Goal: Task Accomplishment & Management: Manage account settings

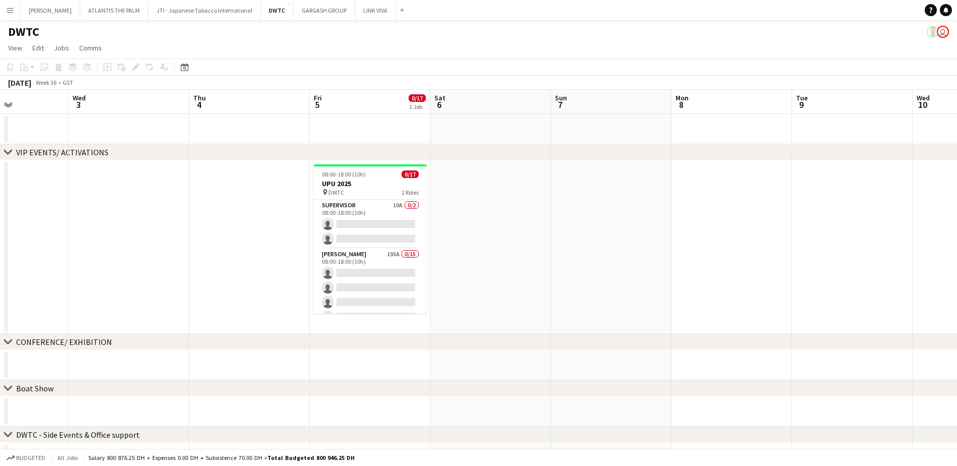
scroll to position [0, 302]
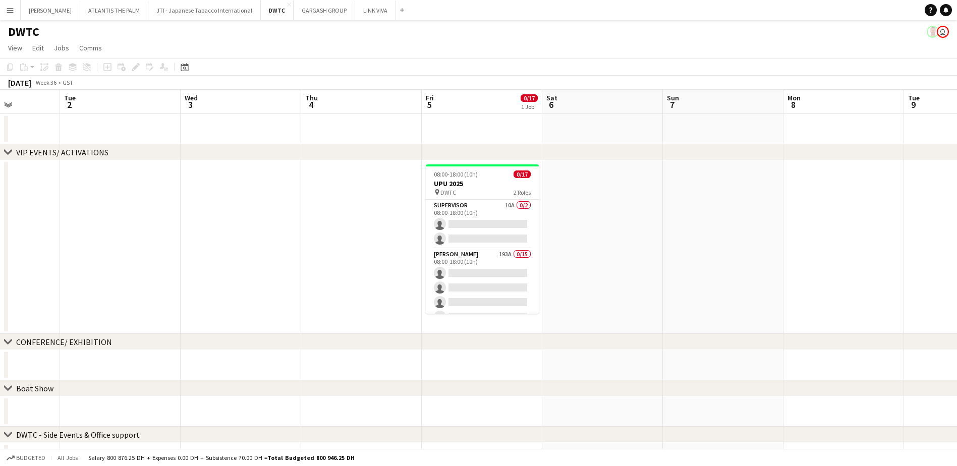
drag, startPoint x: 614, startPoint y: 266, endPoint x: 306, endPoint y: 275, distance: 307.8
click at [306, 275] on app-calendar-viewport "Sat 30 0/32 1 Job Sun 31 Mon 1 Tue 2 Wed 3 Thu 4 Fri 5 0/17 1 Job Sat 6 Sun 7 M…" at bounding box center [478, 374] width 957 height 569
click at [500, 261] on app-card-role "[PERSON_NAME] 193A 0/15 08:00-18:00 (10h) single-neutral-actions single-neutral…" at bounding box center [482, 368] width 113 height 239
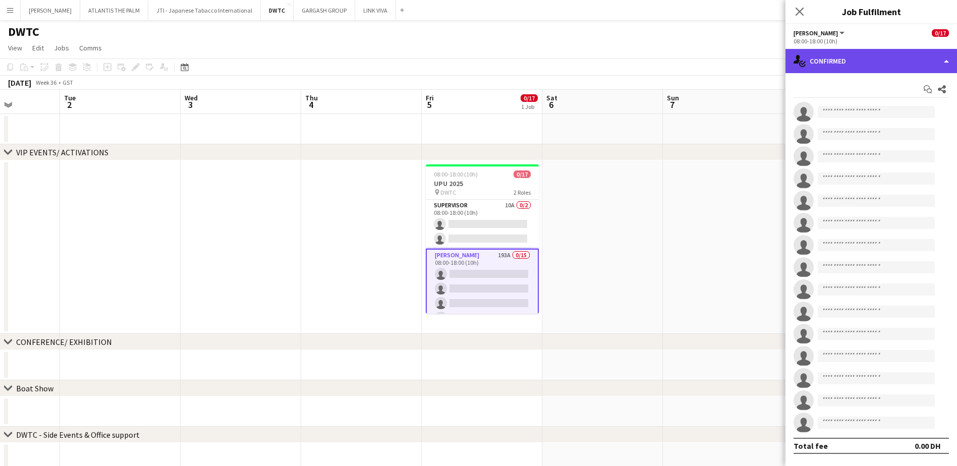
click at [763, 65] on div "single-neutral-actions-check-2 Confirmed" at bounding box center [871, 61] width 172 height 24
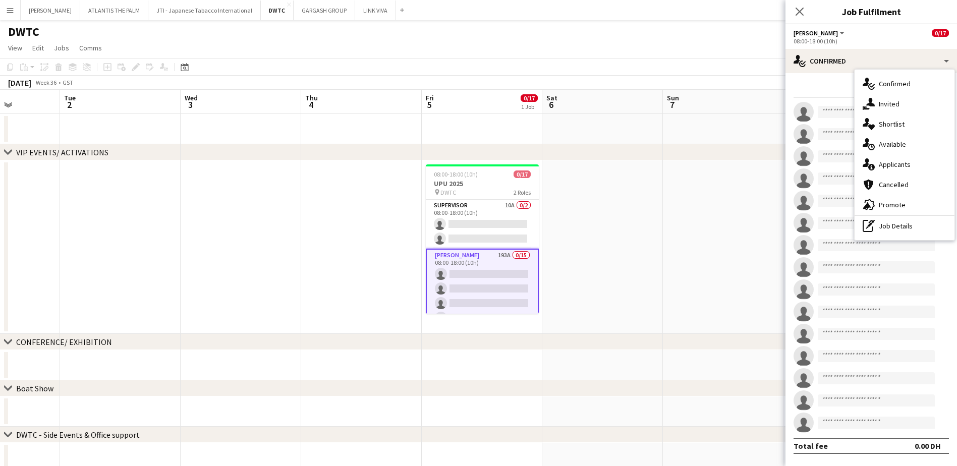
drag, startPoint x: 893, startPoint y: 131, endPoint x: 887, endPoint y: 131, distance: 6.1
click at [763, 130] on div "single-neutral-actions-heart Shortlist" at bounding box center [905, 124] width 100 height 20
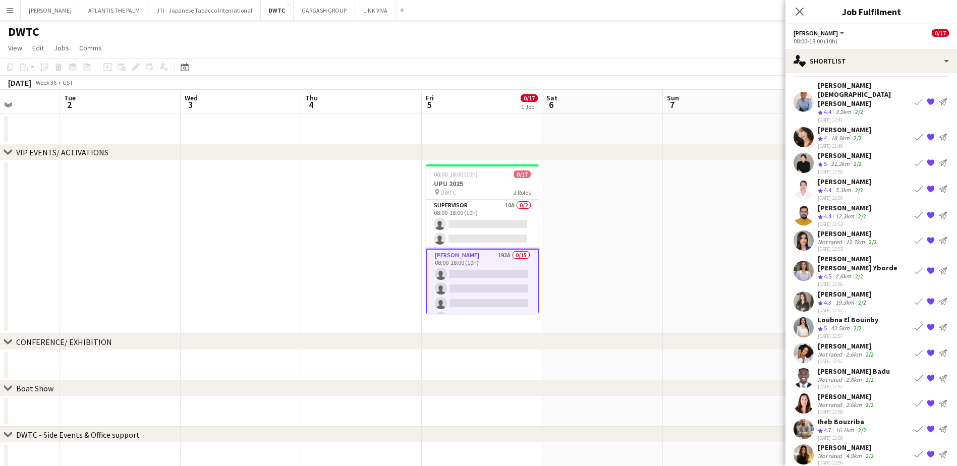
scroll to position [0, 0]
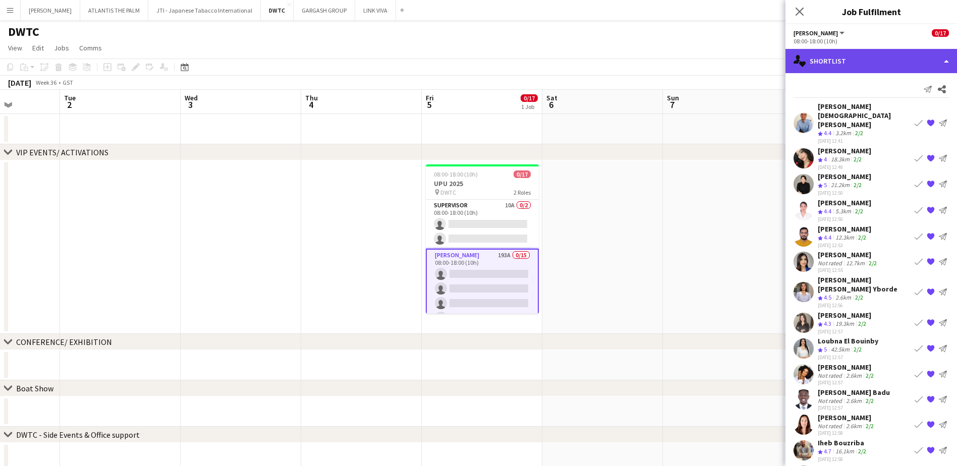
click at [763, 65] on div "single-neutral-actions-heart Shortlist" at bounding box center [871, 61] width 172 height 24
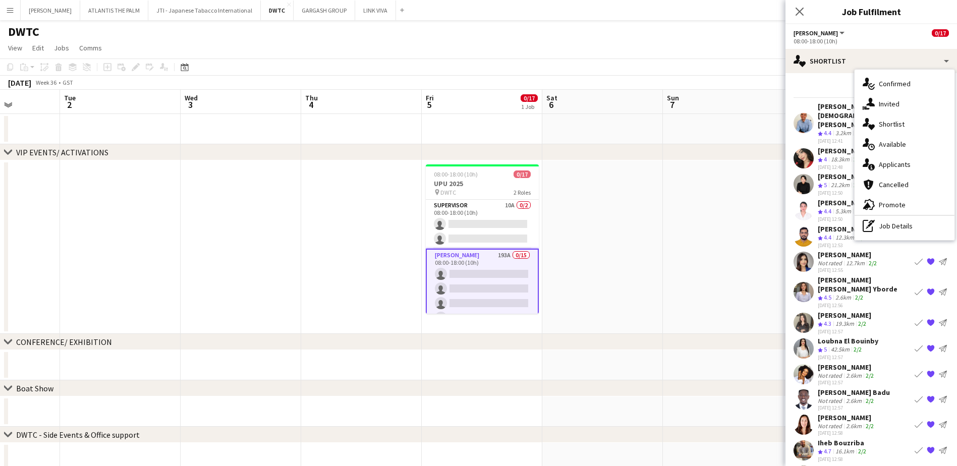
click at [763, 161] on div "single-neutral-actions-information Applicants" at bounding box center [905, 164] width 100 height 20
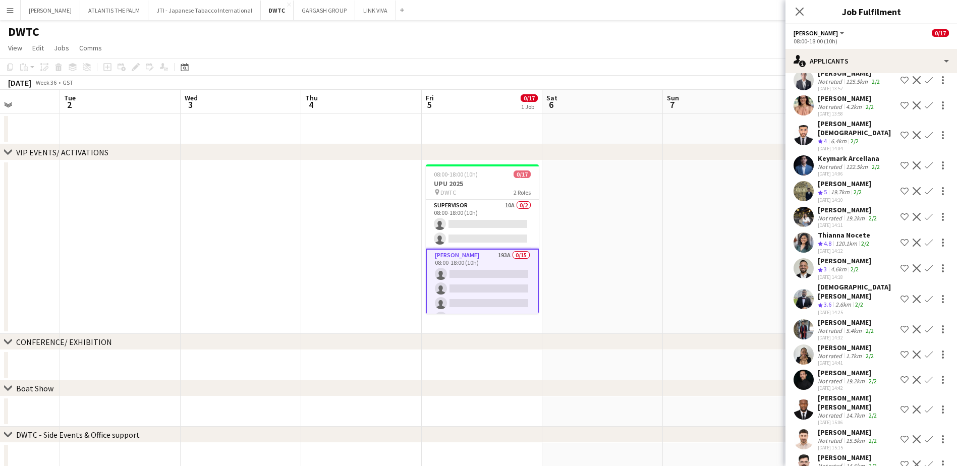
scroll to position [4593, 0]
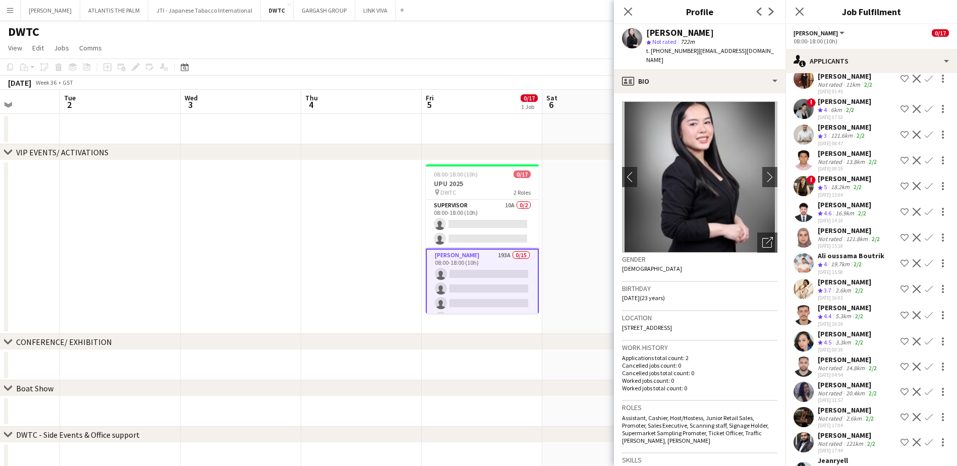
click at [763, 357] on app-user-avatar at bounding box center [803, 472] width 20 height 20
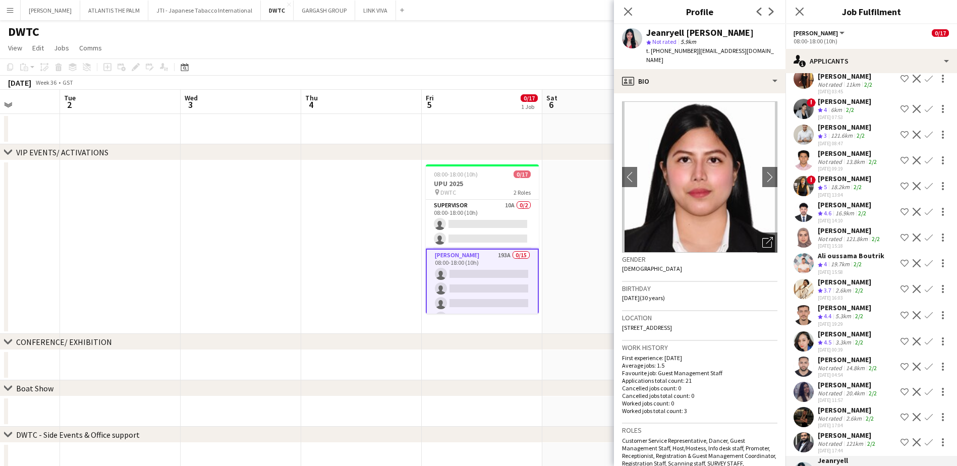
click at [763, 357] on app-user-avatar at bounding box center [803, 442] width 20 height 20
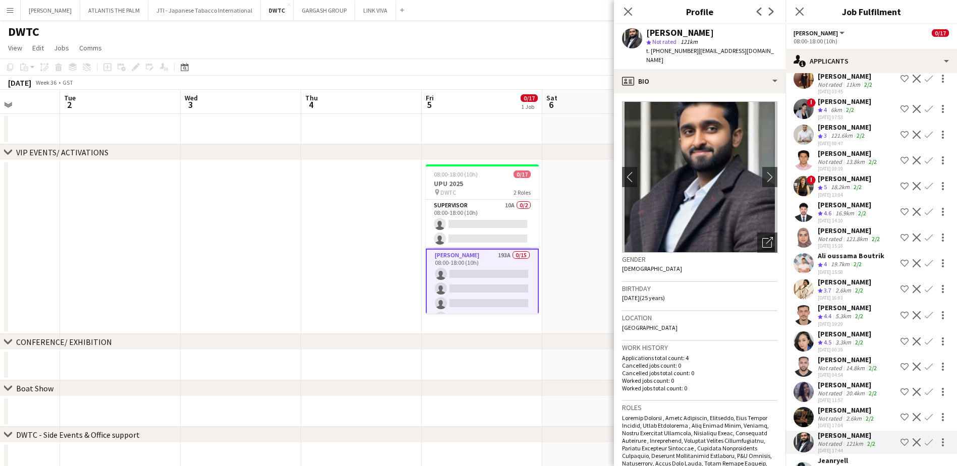
click at [763, 357] on app-user-avatar at bounding box center [803, 417] width 20 height 20
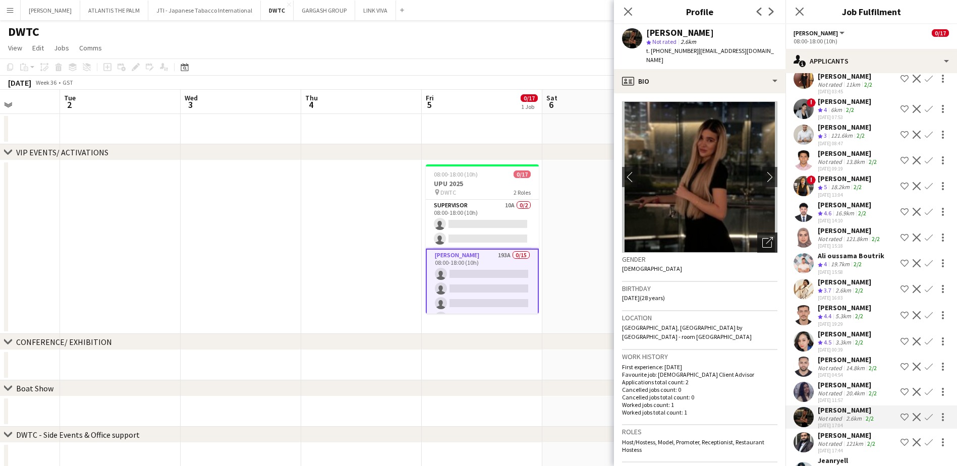
click at [762, 245] on icon "Open photos pop-in" at bounding box center [767, 242] width 11 height 11
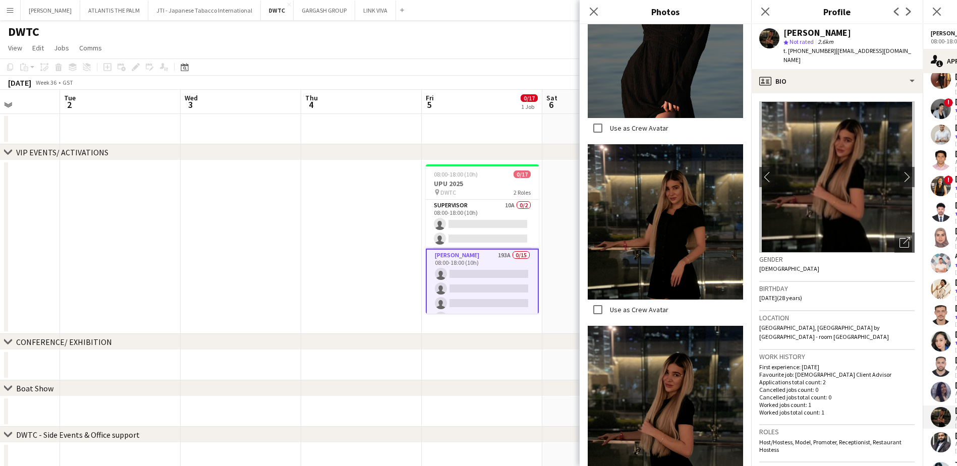
scroll to position [859, 0]
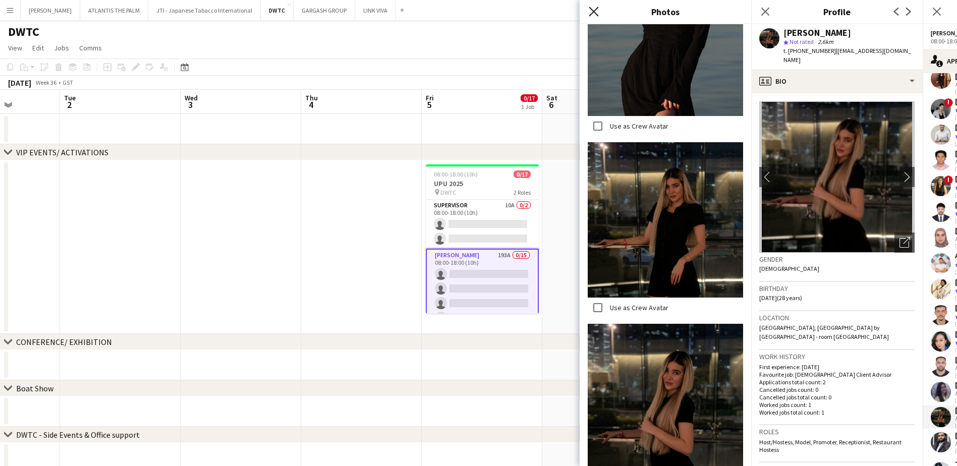
click at [593, 15] on icon "Close pop-in" at bounding box center [594, 12] width 10 height 10
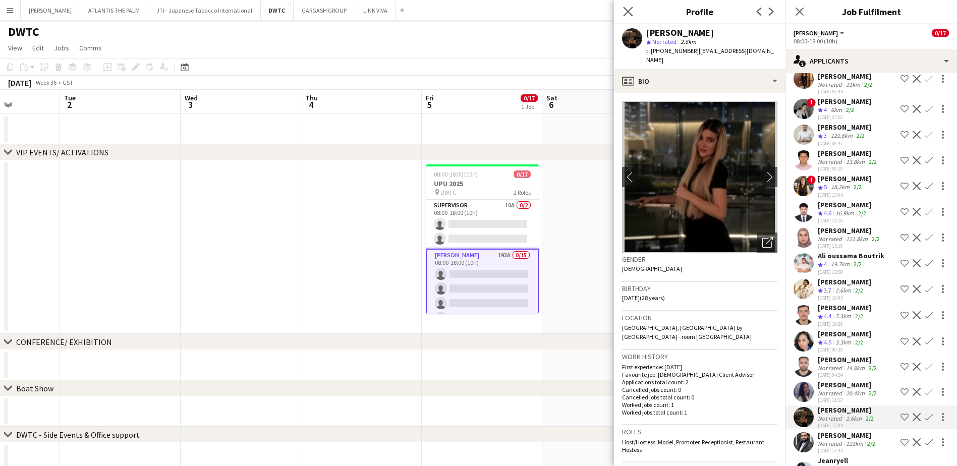
click at [633, 14] on icon "Close pop-in" at bounding box center [628, 12] width 10 height 10
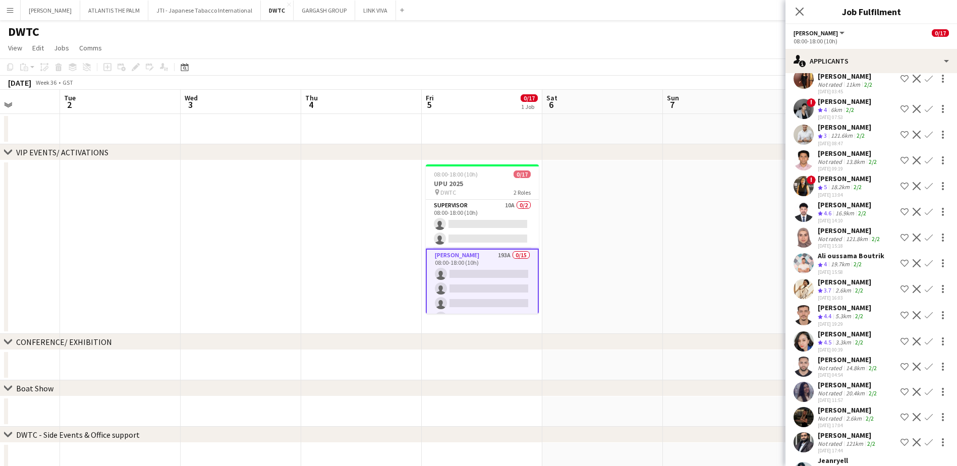
click at [763, 357] on app-user-avatar at bounding box center [803, 392] width 20 height 20
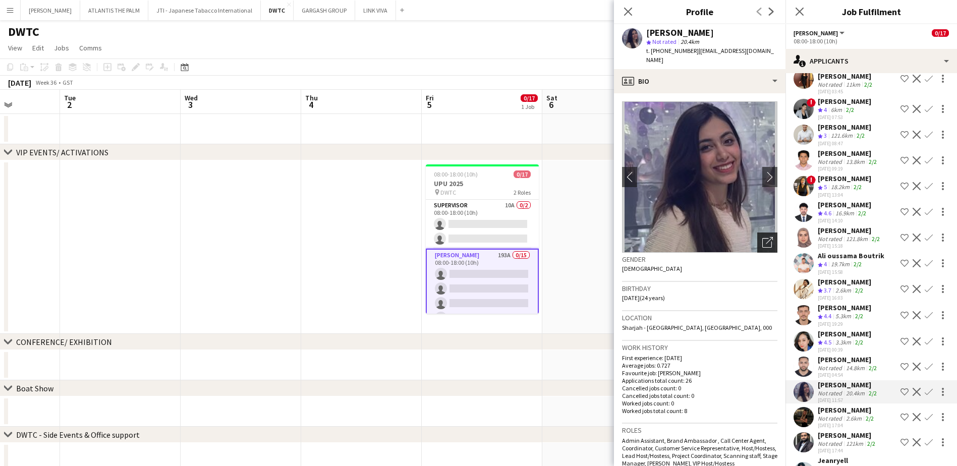
click at [762, 238] on icon "Open photos pop-in" at bounding box center [767, 242] width 11 height 11
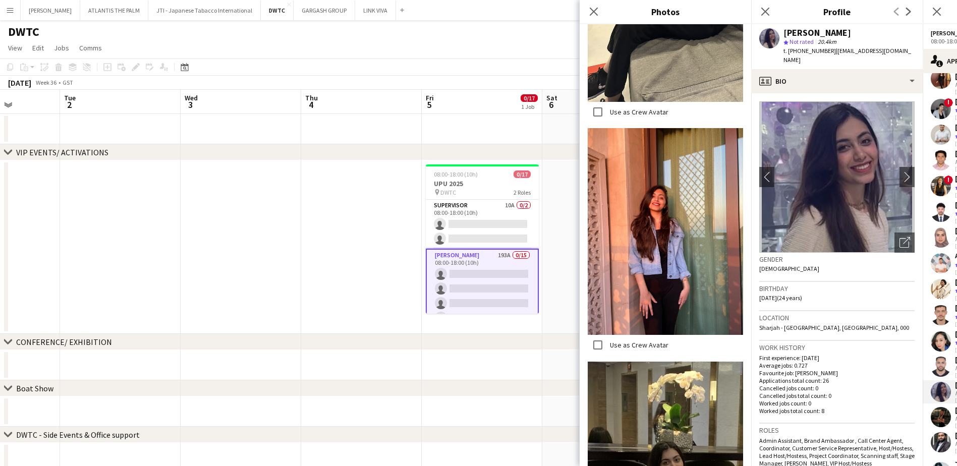
scroll to position [869, 0]
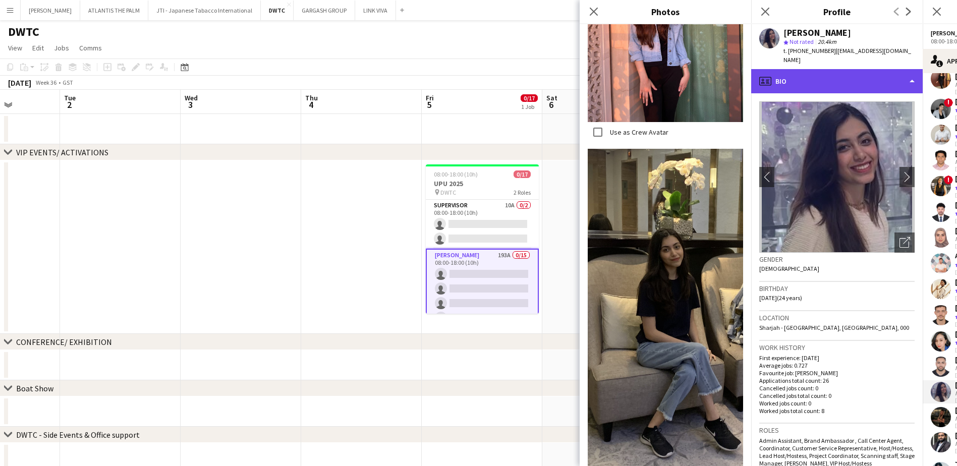
click at [763, 69] on div "profile Bio" at bounding box center [837, 81] width 172 height 24
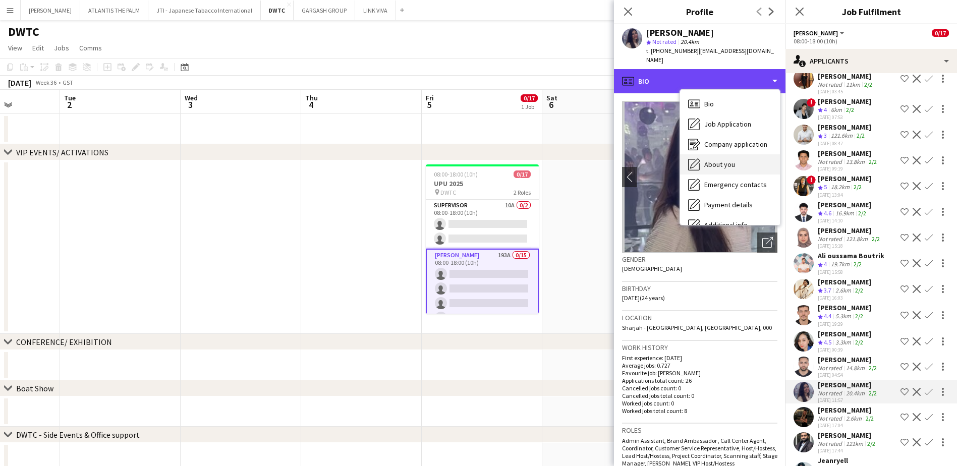
scroll to position [75, 0]
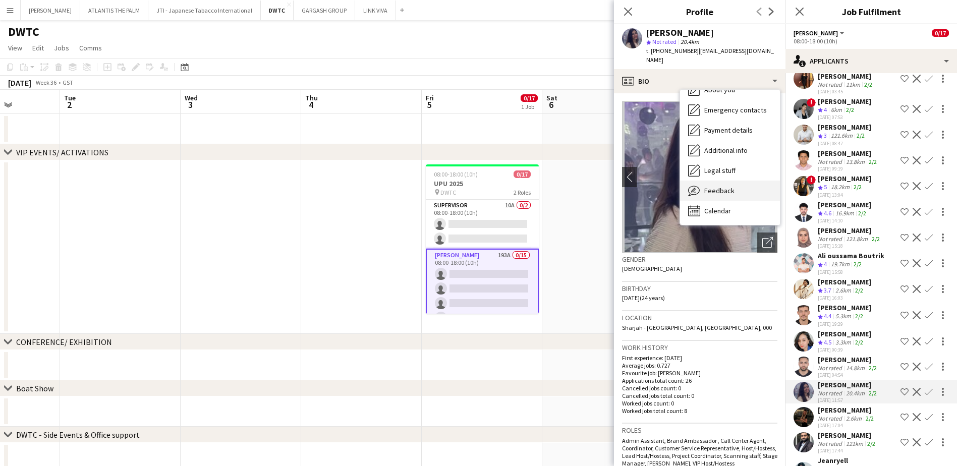
click at [730, 186] on span "Feedback" at bounding box center [719, 190] width 30 height 9
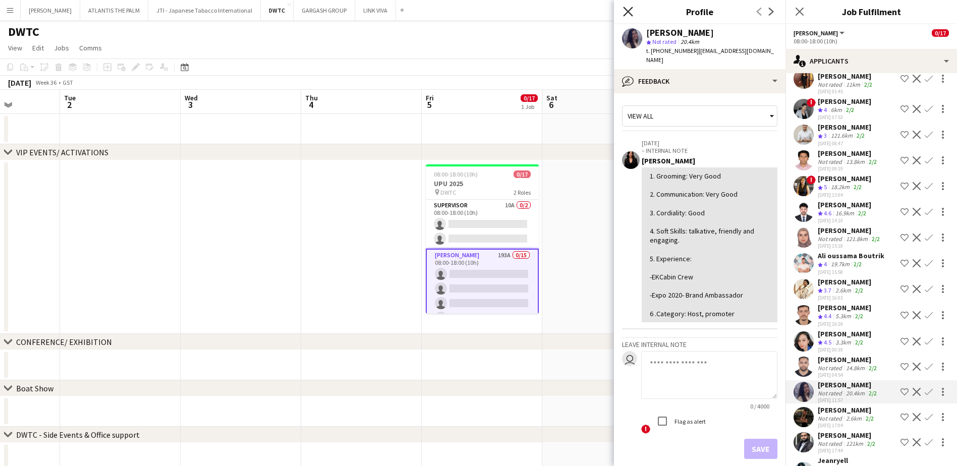
click at [631, 10] on icon at bounding box center [628, 12] width 10 height 10
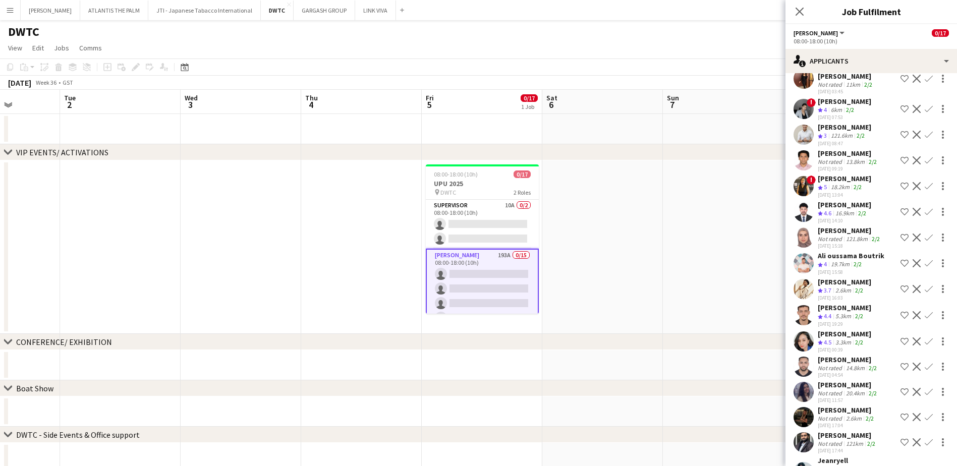
click at [763, 279] on app-user-avatar at bounding box center [803, 289] width 20 height 20
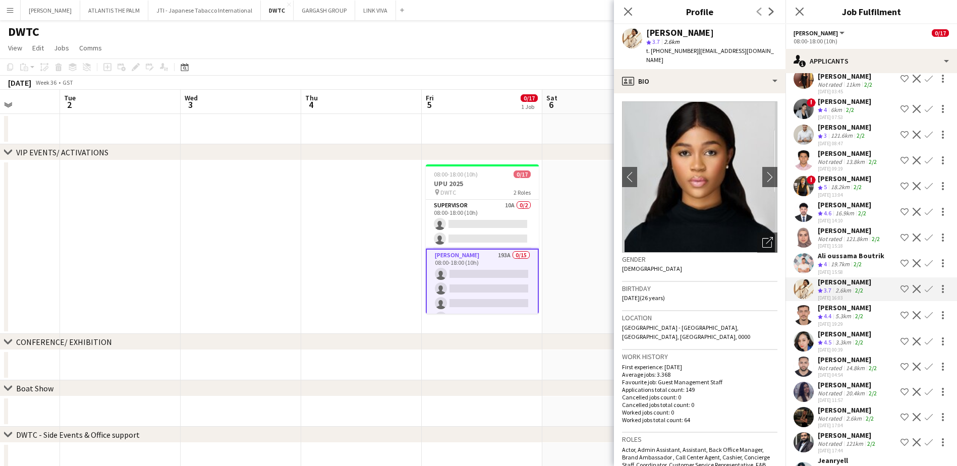
click at [763, 305] on app-user-avatar at bounding box center [803, 315] width 20 height 20
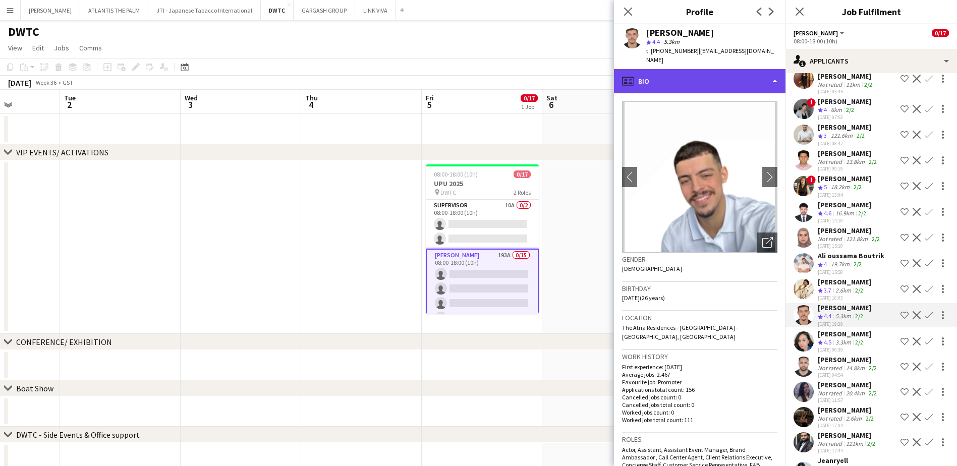
click at [670, 73] on div "profile Bio" at bounding box center [700, 81] width 172 height 24
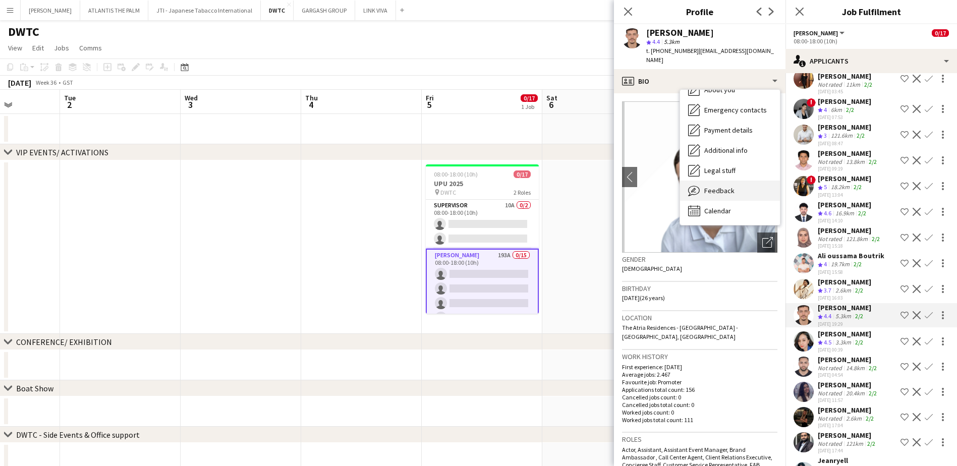
click at [728, 186] on span "Feedback" at bounding box center [719, 190] width 30 height 9
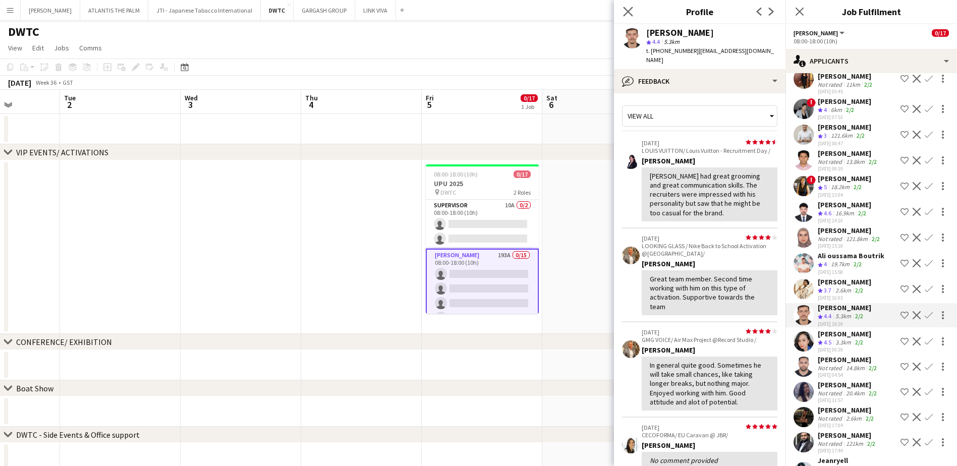
click at [628, 6] on app-icon "Close pop-in" at bounding box center [628, 12] width 15 height 15
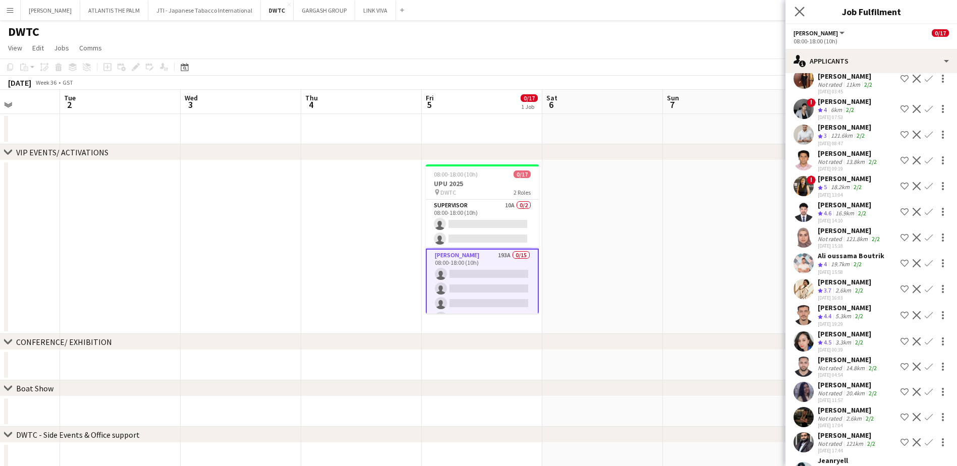
click at [763, 12] on icon "Close pop-in" at bounding box center [800, 12] width 10 height 10
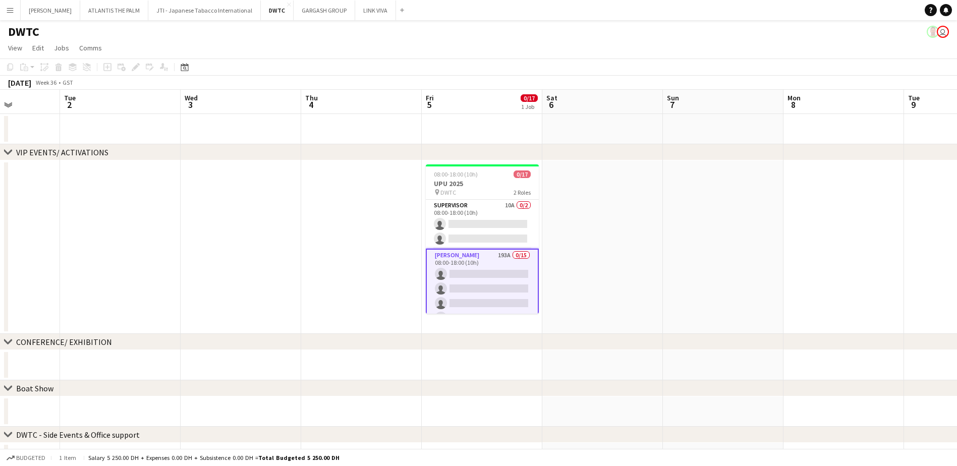
click at [520, 73] on app-toolbar "Copy Paste Paste Ctrl+V Paste with crew Ctrl+Shift+V Paste linked Job [GEOGRAPH…" at bounding box center [478, 67] width 957 height 17
